Goal: Information Seeking & Learning: Learn about a topic

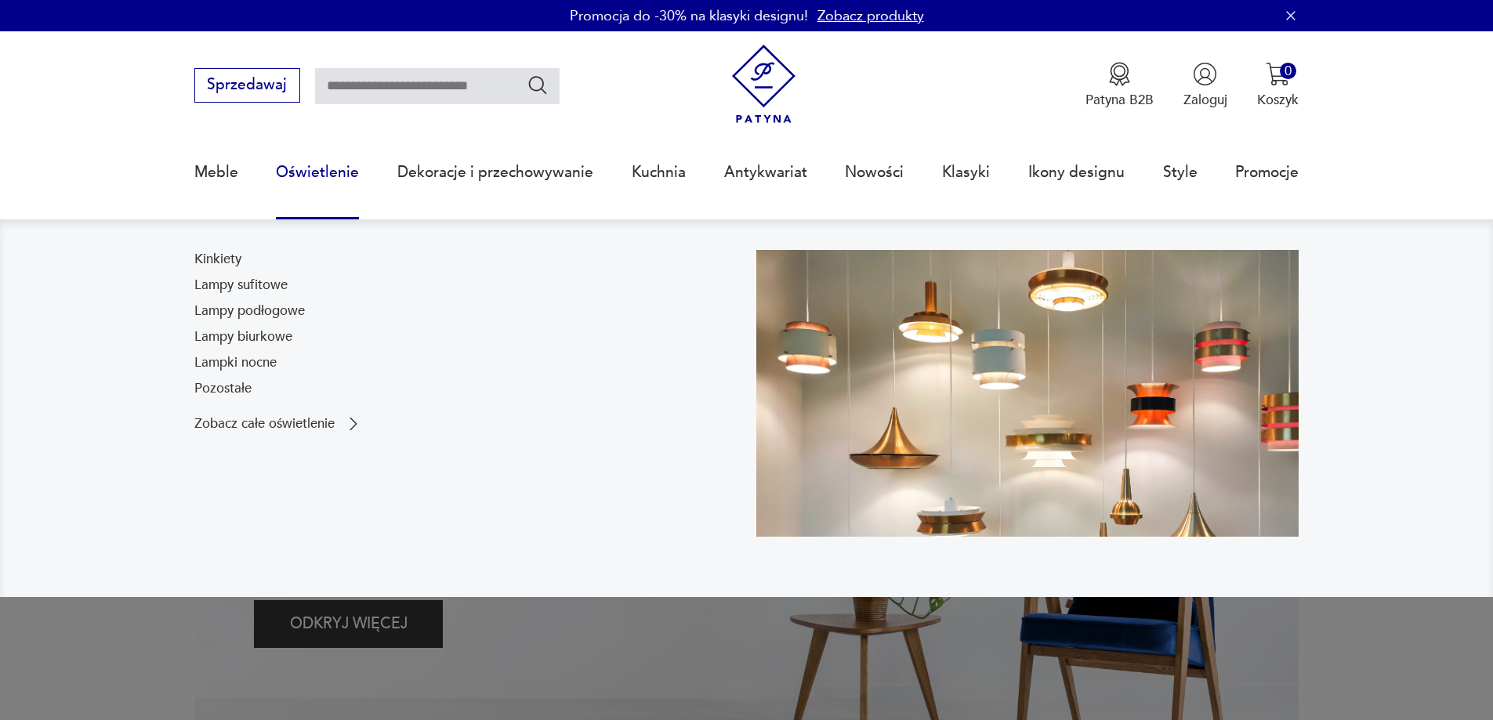
click at [292, 173] on link "Oświetlenie" at bounding box center [317, 172] width 83 height 72
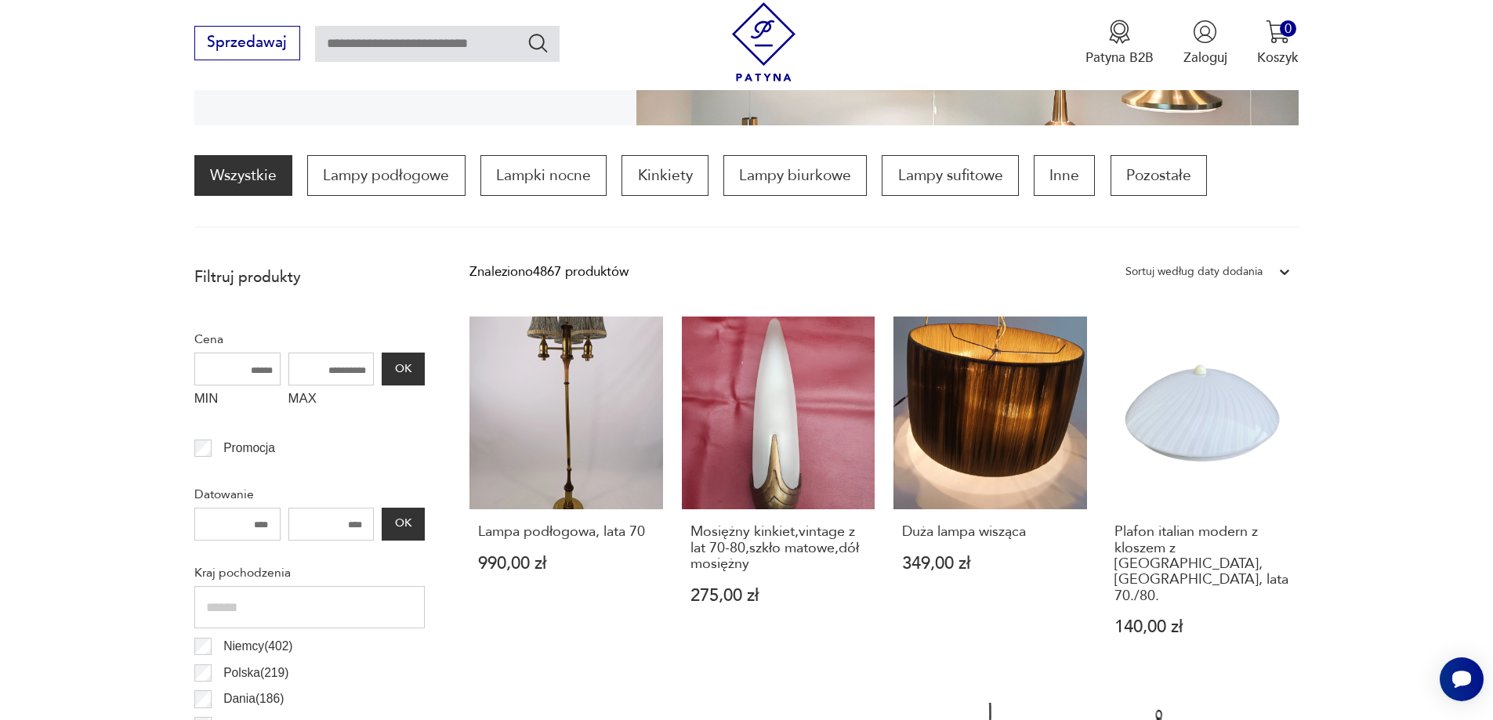
click at [1282, 272] on icon at bounding box center [1285, 272] width 9 height 5
click at [1216, 315] on div "Sortuj według daty dodania" at bounding box center [1208, 311] width 181 height 39
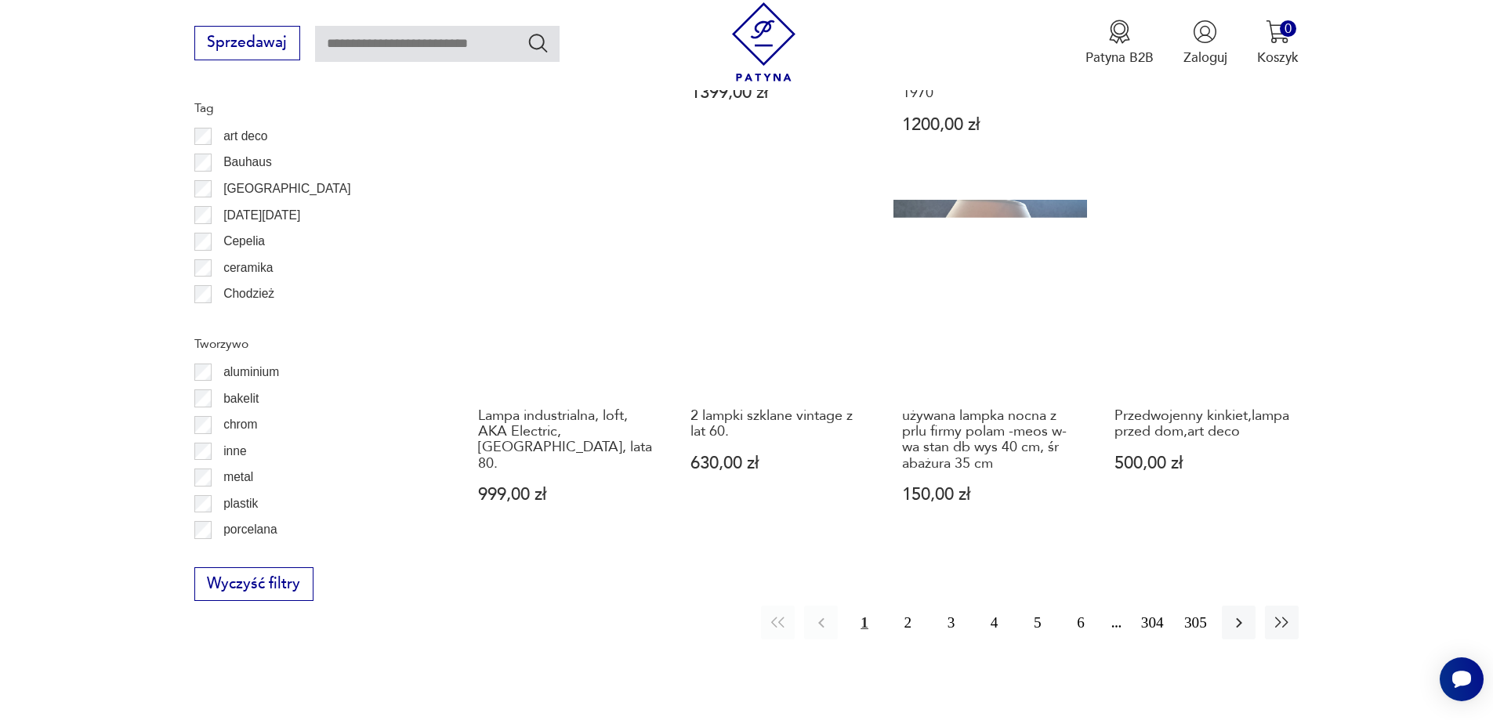
scroll to position [1719, 0]
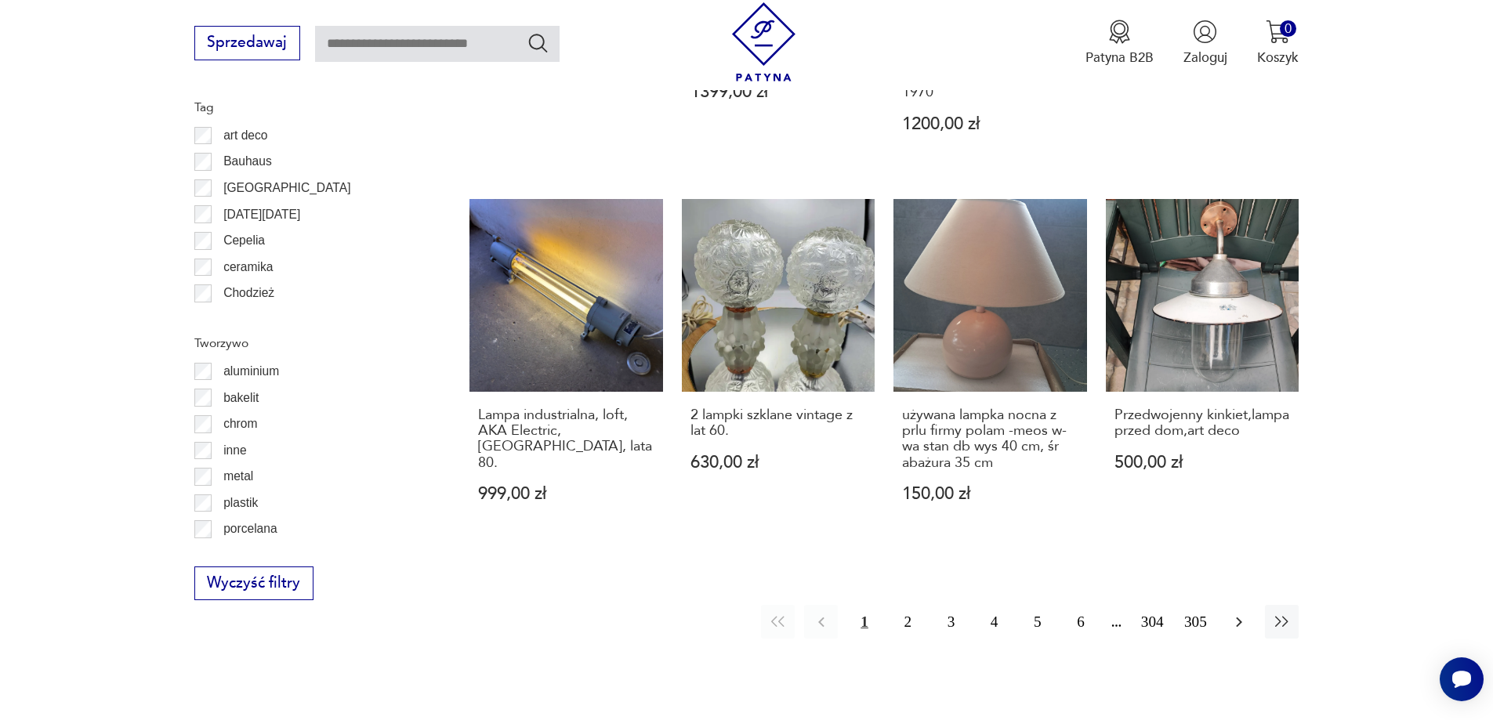
click at [1242, 613] on icon "button" at bounding box center [1239, 622] width 19 height 19
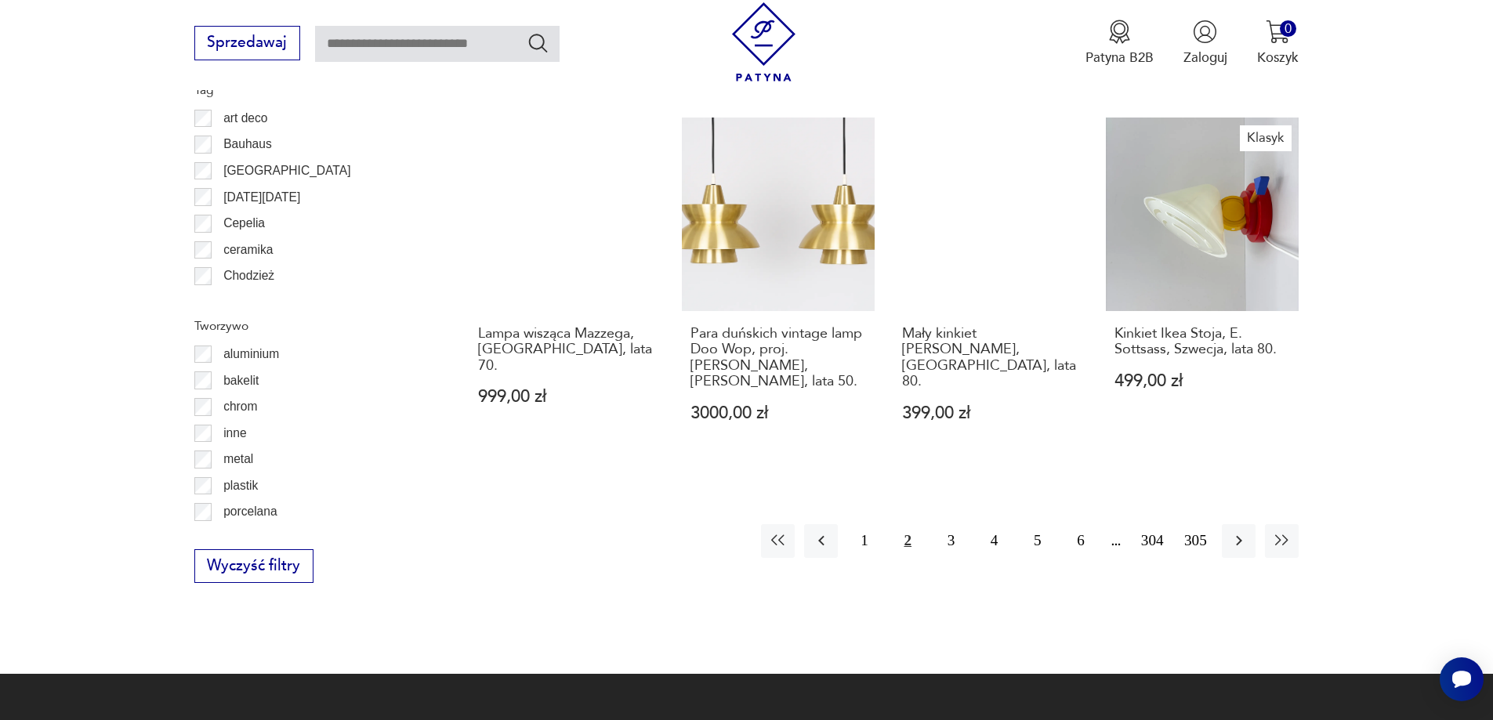
scroll to position [1876, 0]
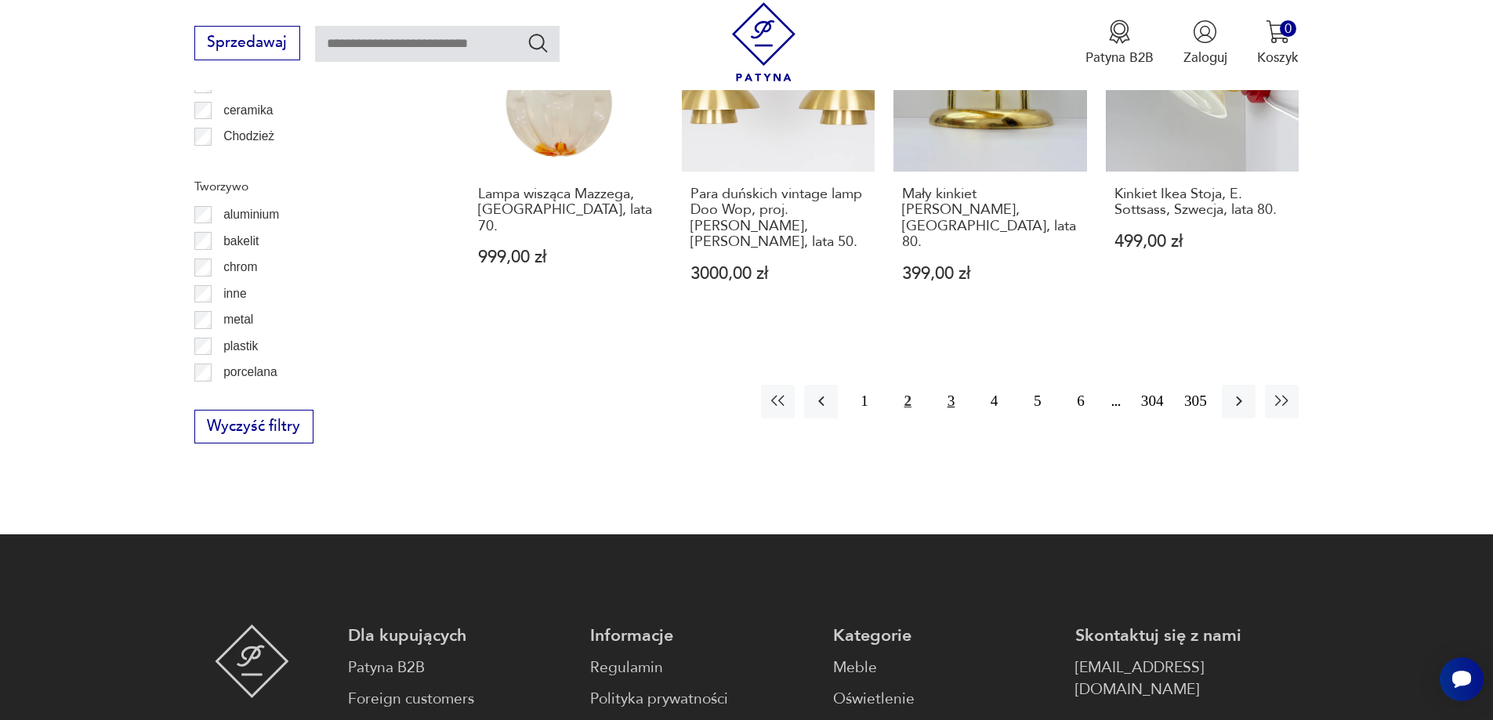
click at [950, 389] on button "3" at bounding box center [951, 402] width 34 height 34
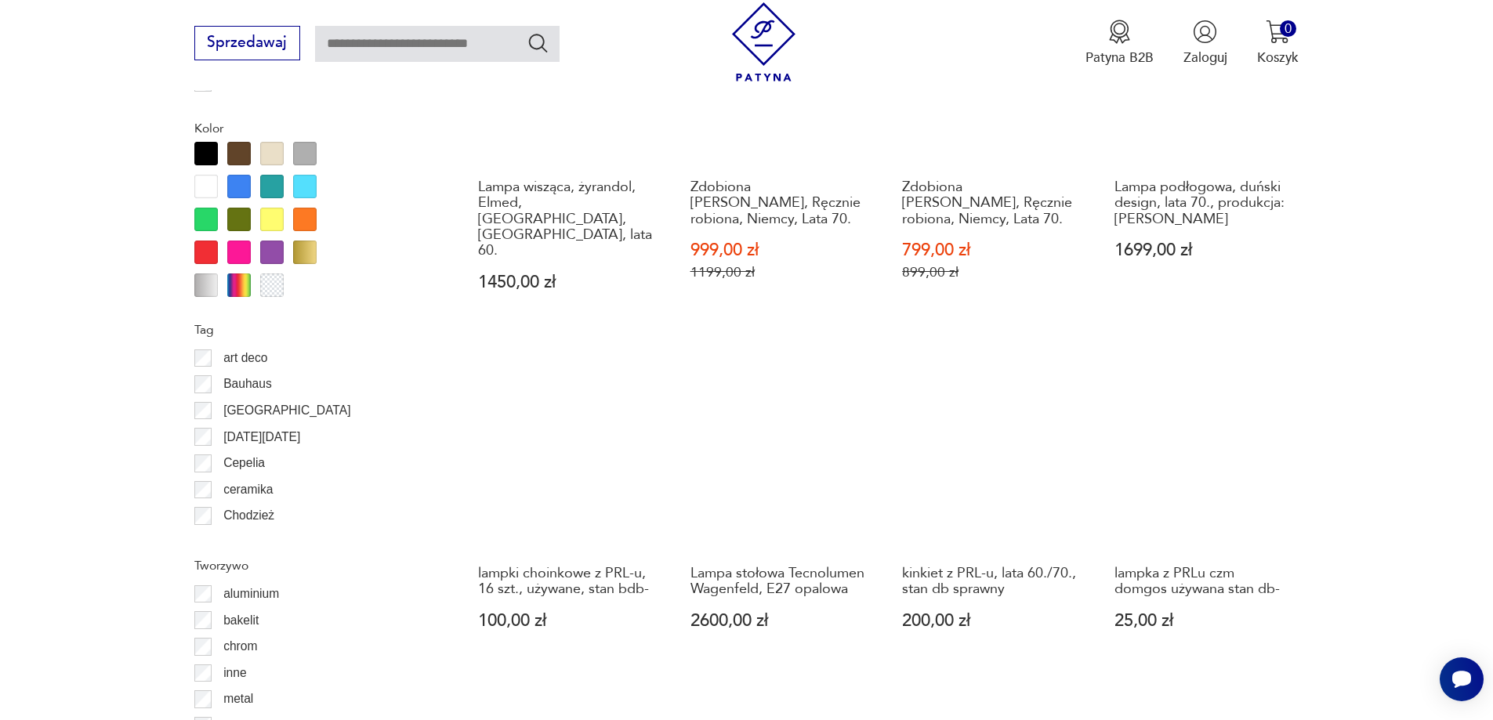
scroll to position [1641, 0]
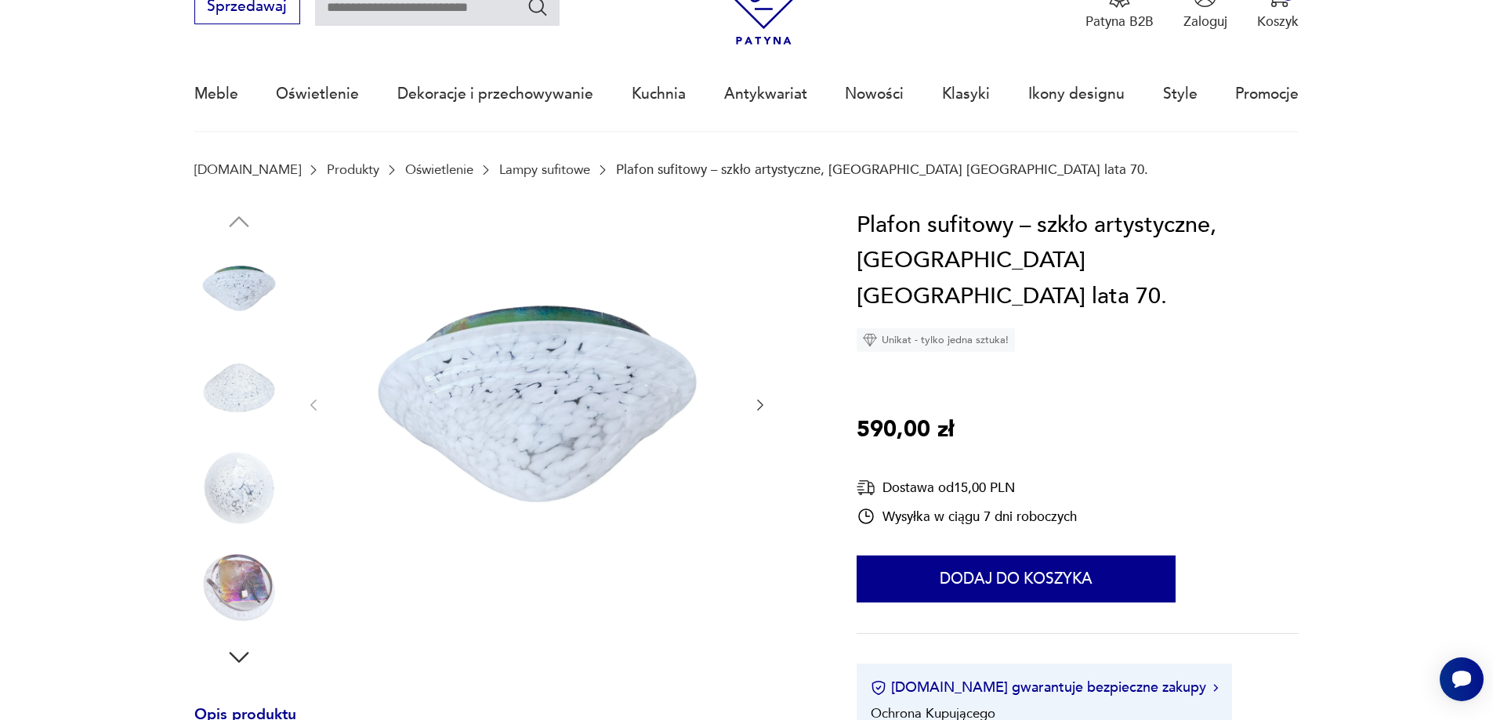
click at [764, 401] on icon "button" at bounding box center [760, 405] width 16 height 16
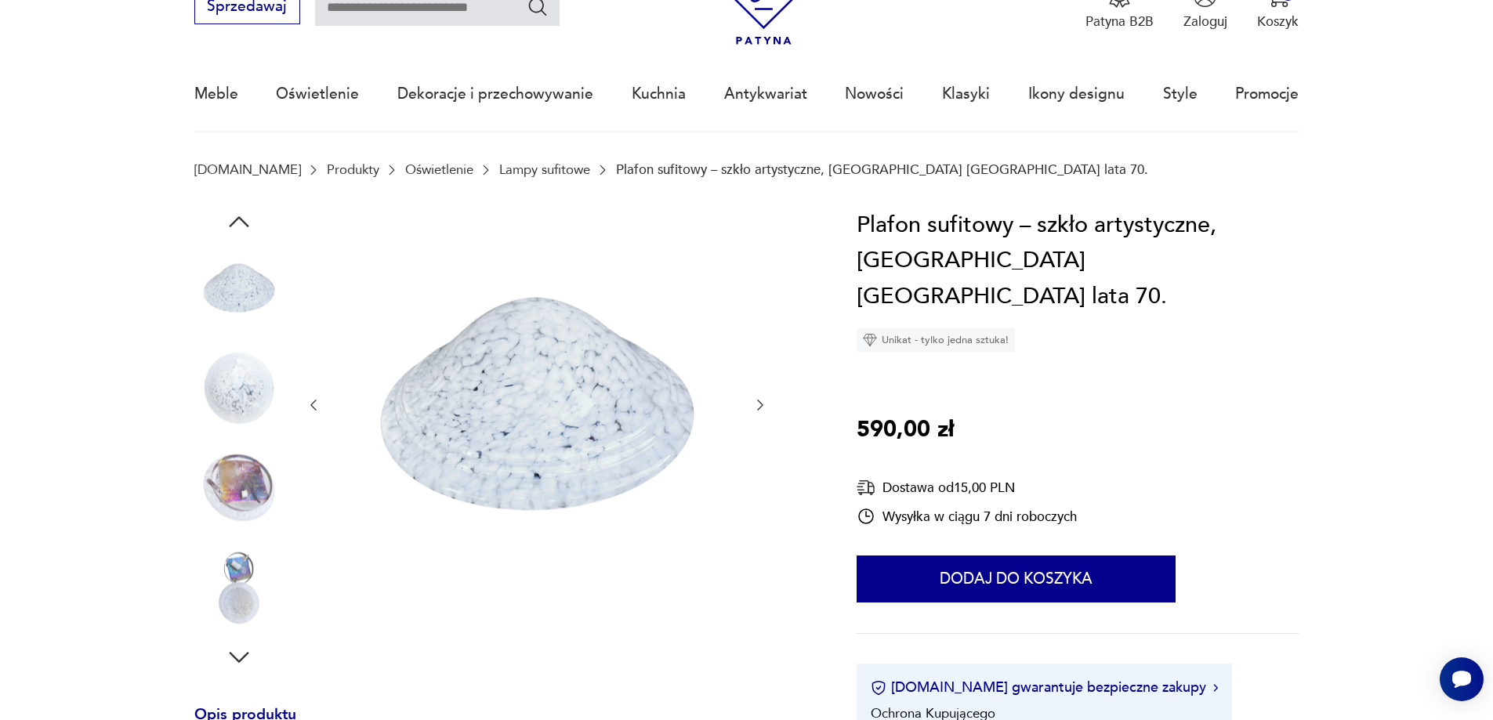
click at [764, 401] on icon "button" at bounding box center [760, 405] width 16 height 16
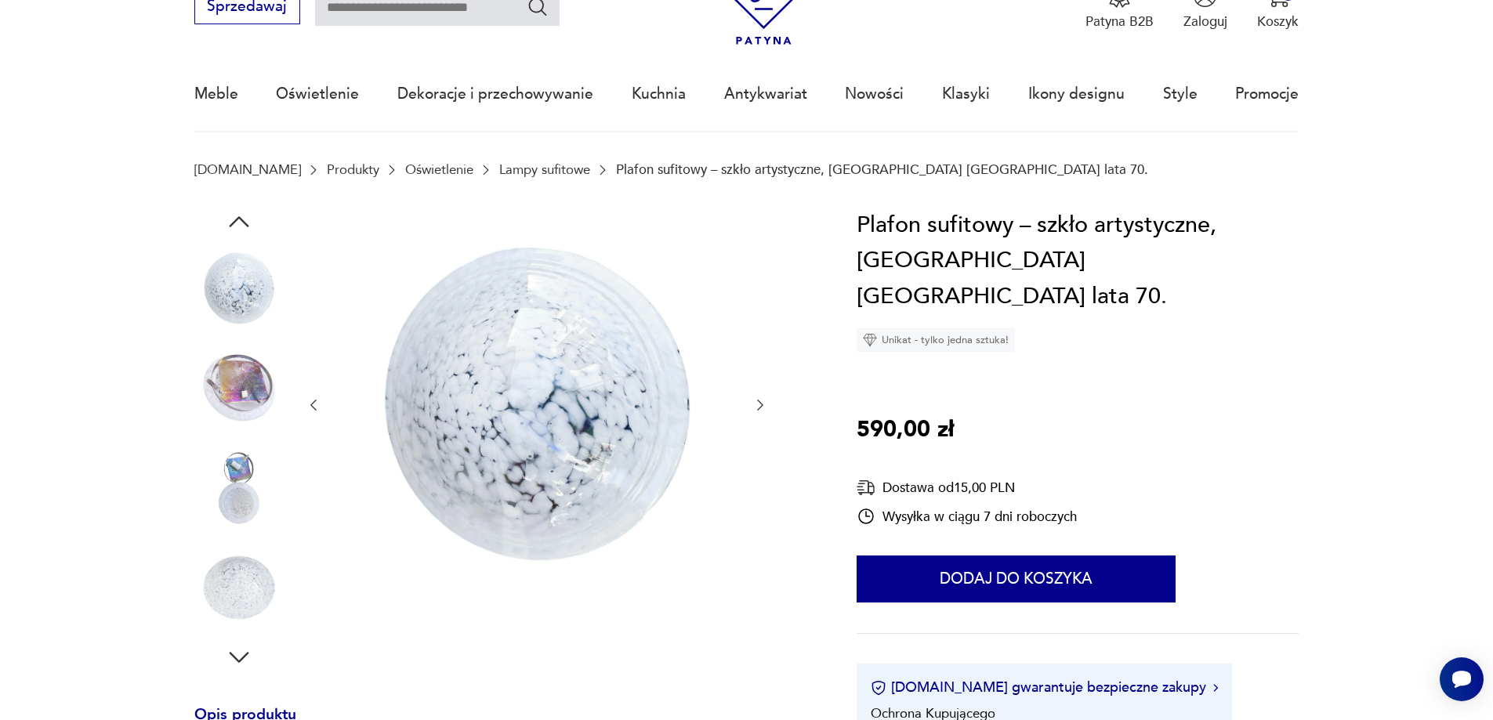
click at [764, 401] on icon "button" at bounding box center [760, 405] width 16 height 16
